Goal: Task Accomplishment & Management: Use online tool/utility

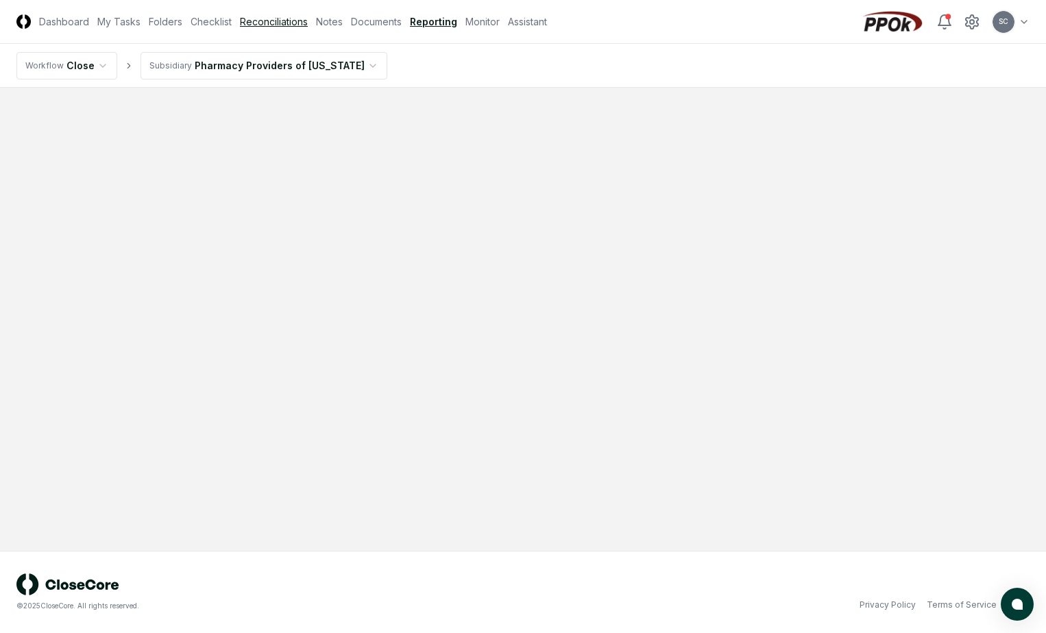
click at [263, 17] on link "Reconciliations" at bounding box center [274, 21] width 68 height 14
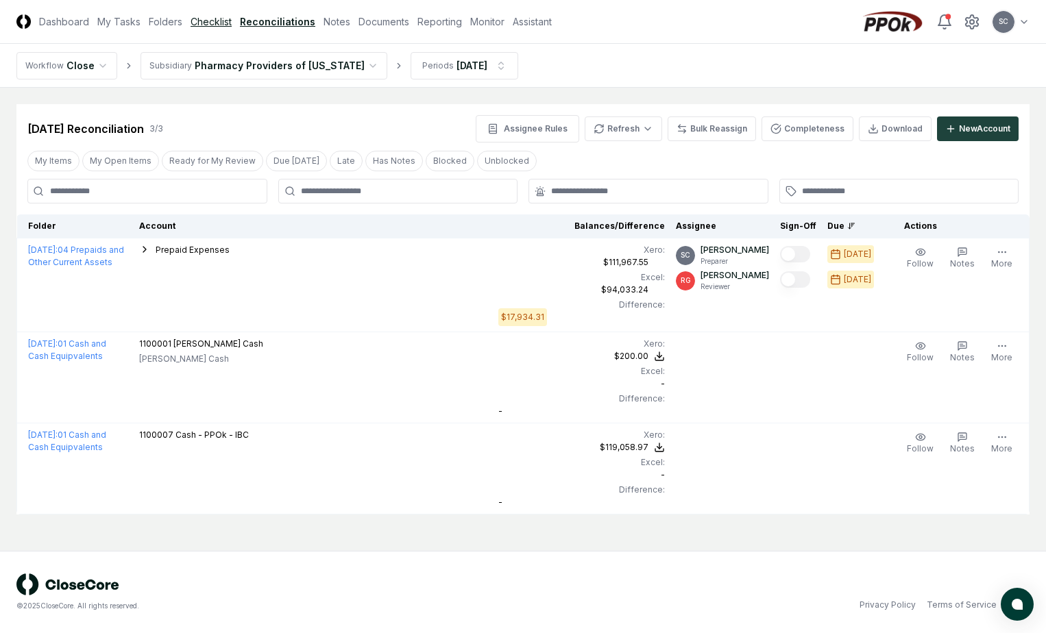
click at [223, 22] on link "Checklist" at bounding box center [211, 21] width 41 height 14
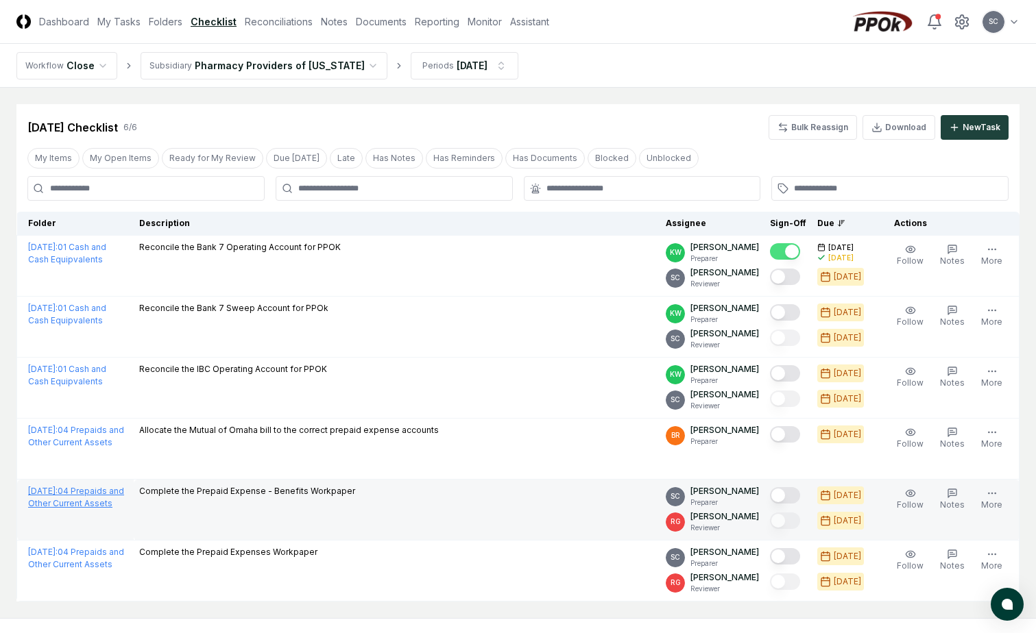
click at [58, 493] on span "June 2025 :" at bounding box center [42, 491] width 29 height 10
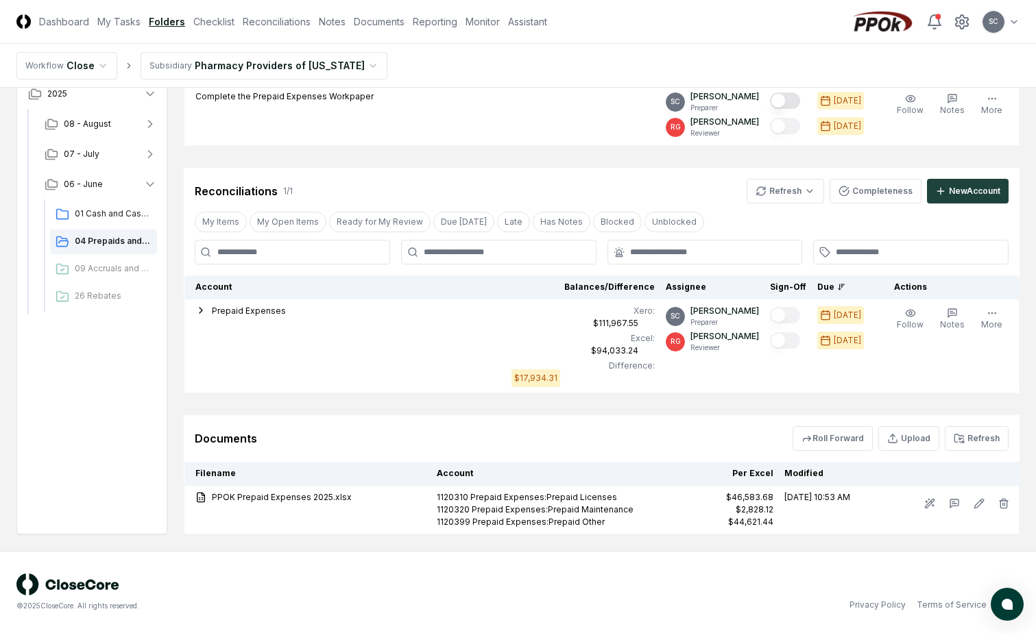
scroll to position [226, 0]
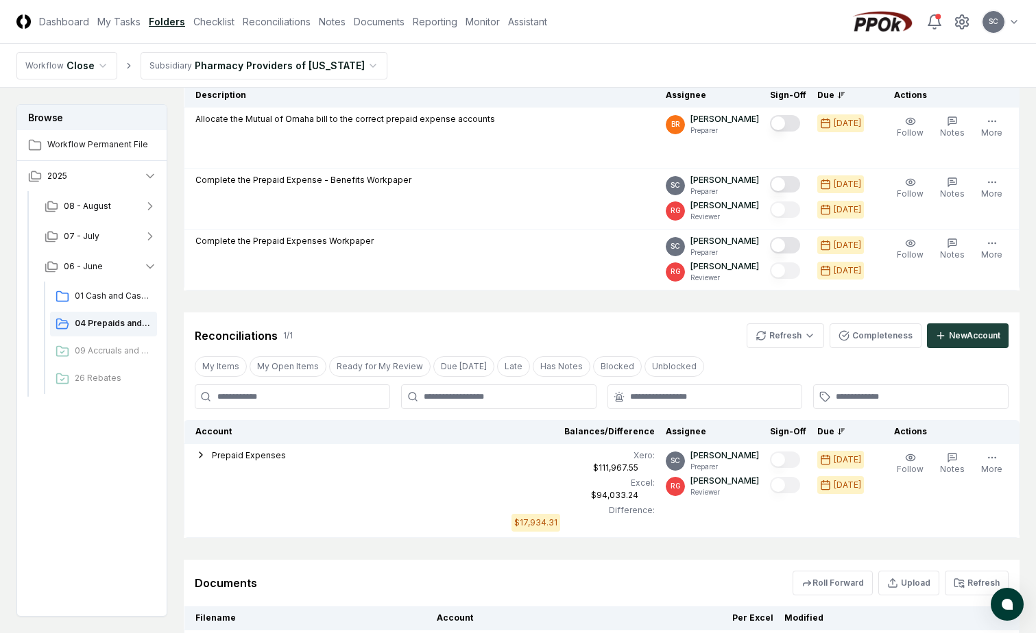
scroll to position [137, 0]
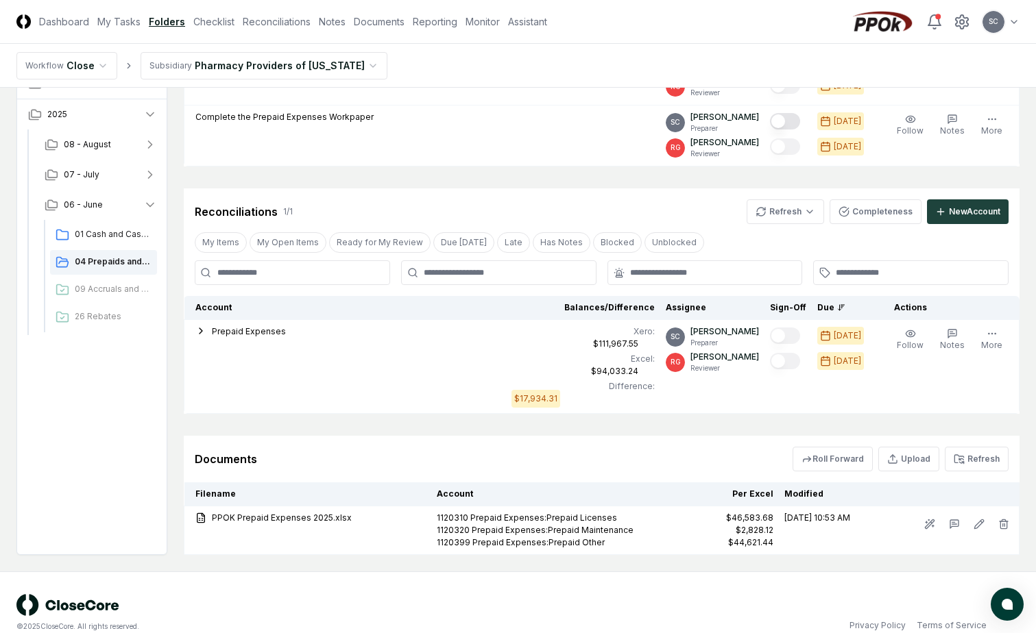
scroll to position [206, 0]
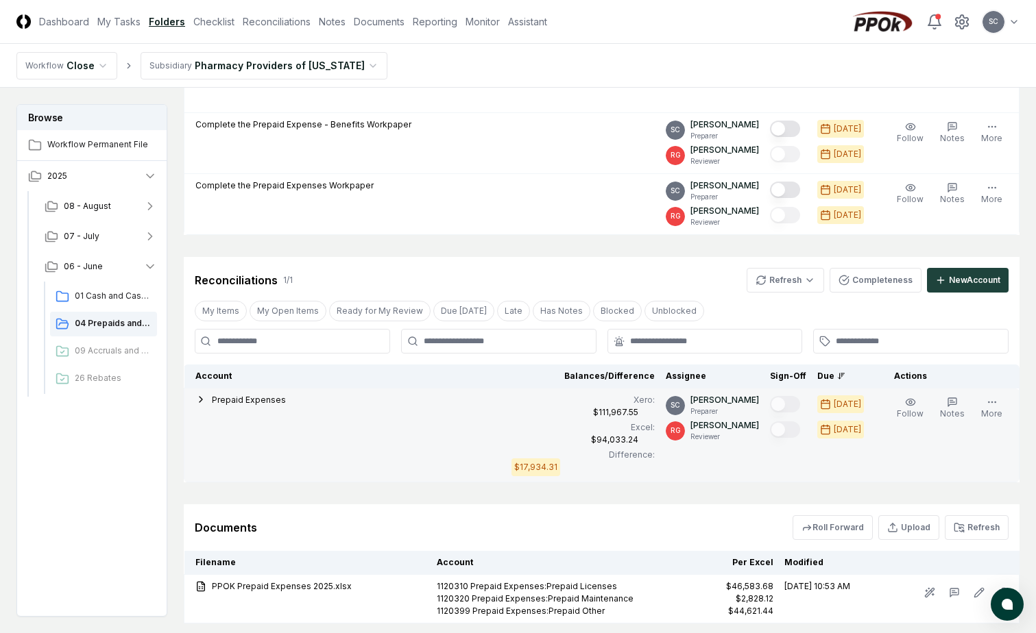
click at [246, 401] on span "Prepaid Expenses" at bounding box center [249, 400] width 74 height 10
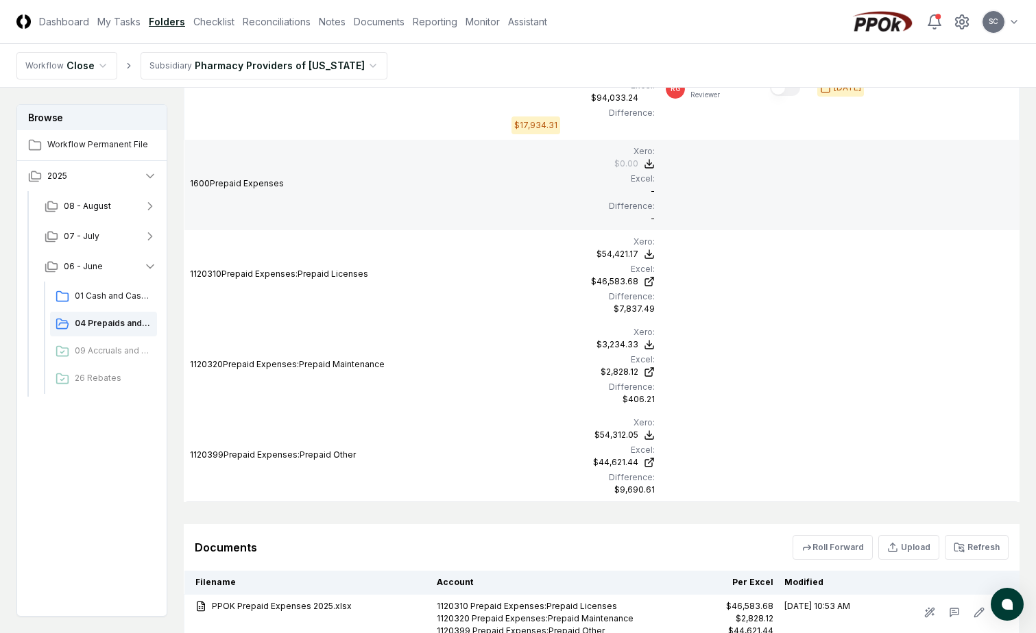
scroll to position [657, 0]
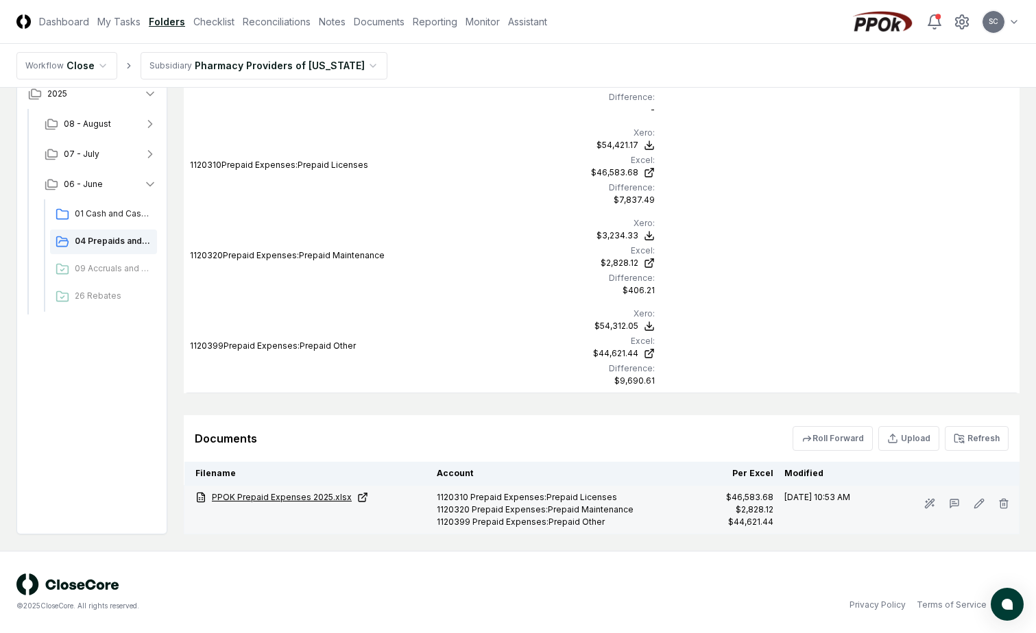
click at [268, 496] on link "PPOK Prepaid Expenses 2025.xlsx" at bounding box center [310, 497] width 230 height 12
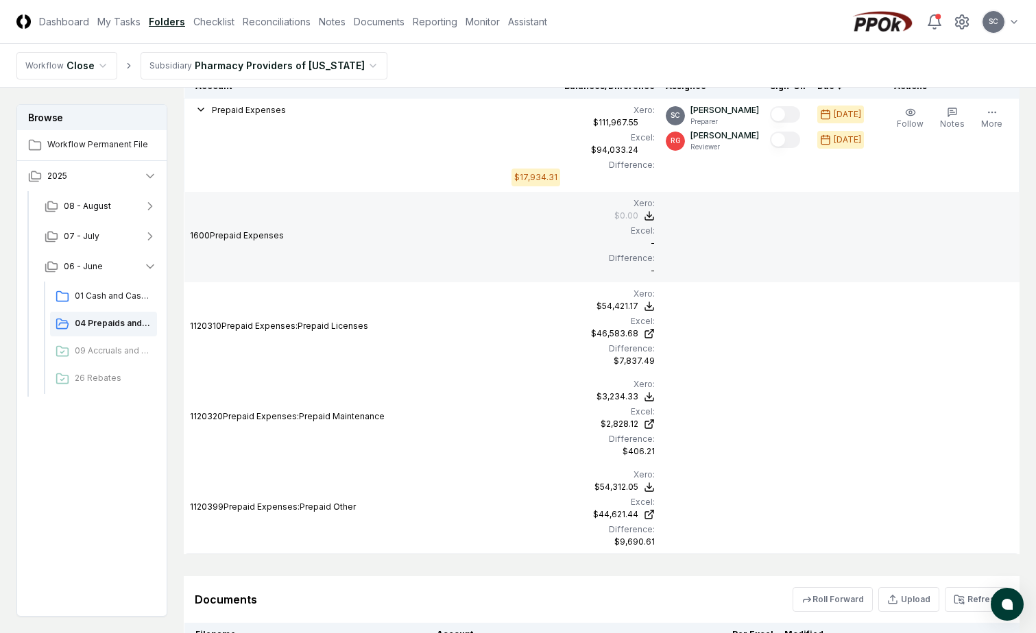
scroll to position [520, 0]
